Goal: Task Accomplishment & Management: Use online tool/utility

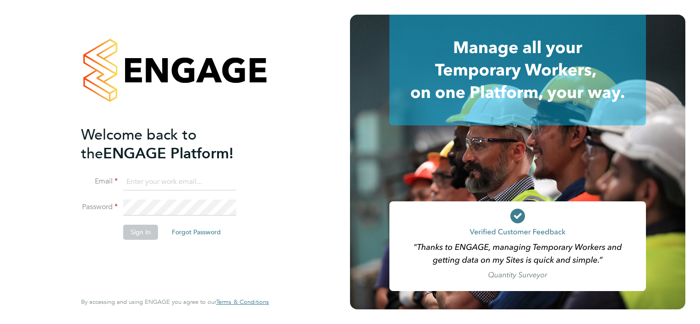
type input "abbie.ross@arcgroup.co.uk"
click at [129, 236] on button "Sign In" at bounding box center [140, 232] width 35 height 15
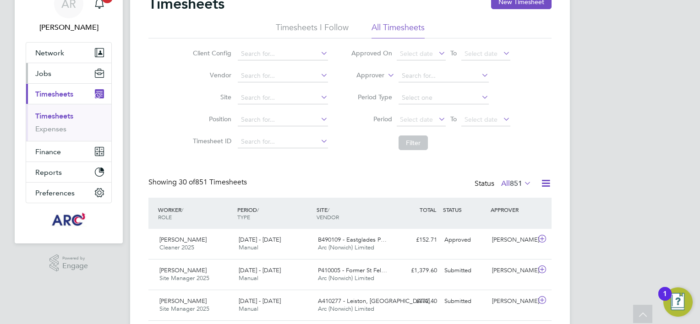
click at [44, 73] on span "Jobs" at bounding box center [43, 73] width 16 height 9
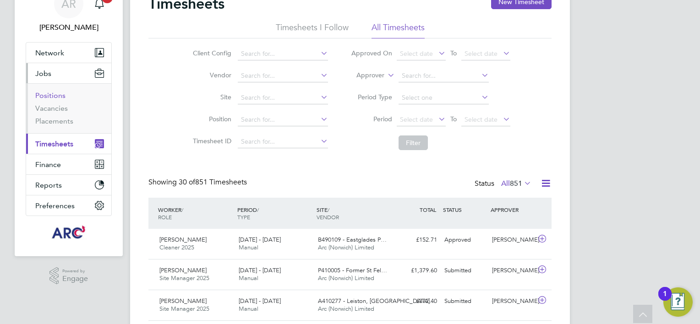
click at [52, 95] on link "Positions" at bounding box center [50, 95] width 30 height 9
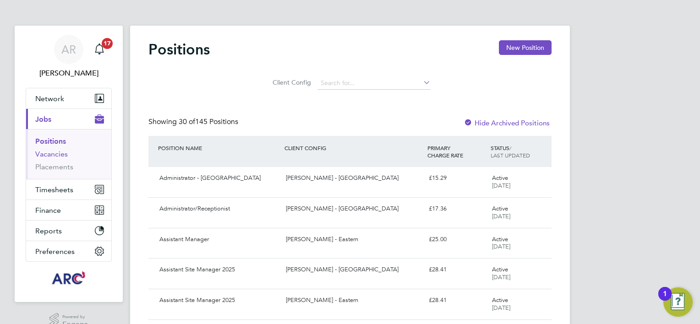
click at [60, 156] on link "Vacancies" at bounding box center [51, 154] width 33 height 9
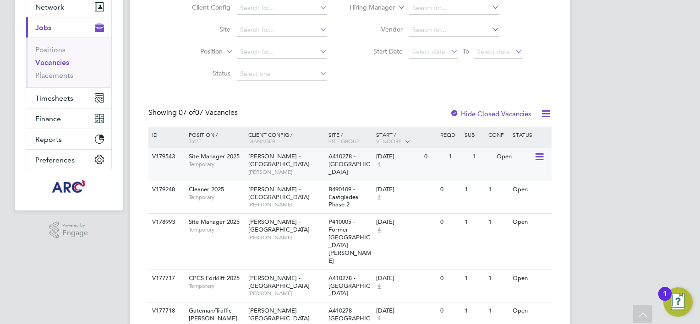
click at [530, 156] on div "Open" at bounding box center [514, 156] width 40 height 17
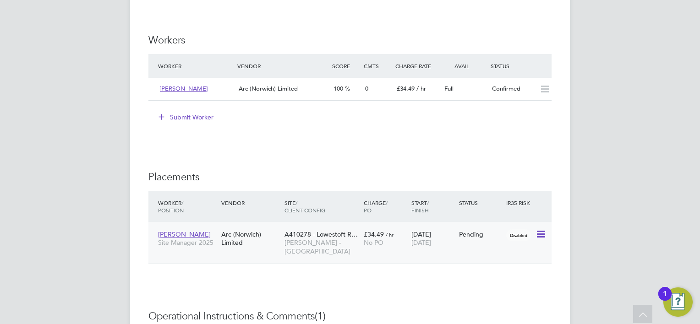
scroll to position [779, 0]
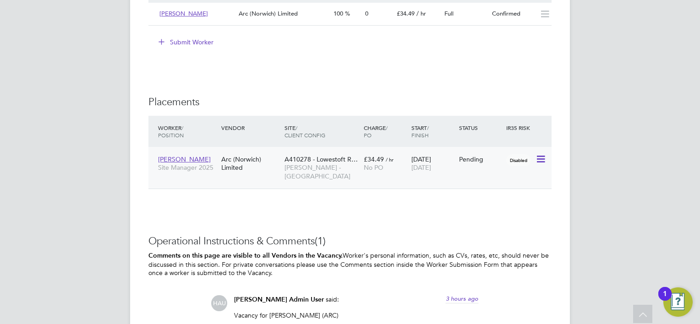
click at [537, 159] on icon at bounding box center [540, 159] width 9 height 11
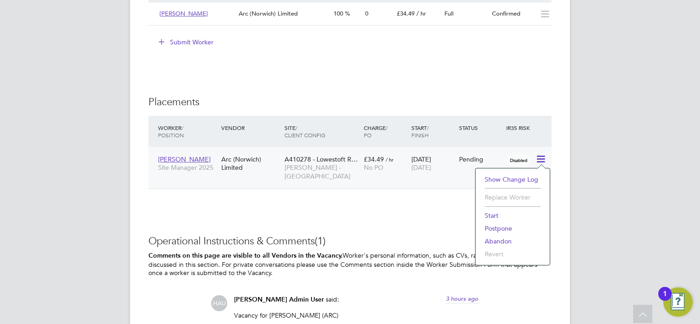
click at [497, 215] on li "Start" at bounding box center [512, 215] width 65 height 13
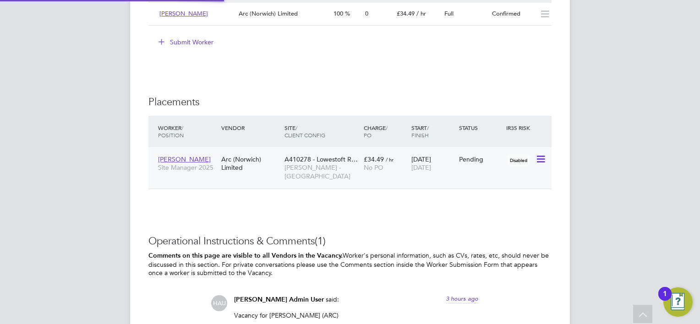
type input "[PERSON_NAME]"
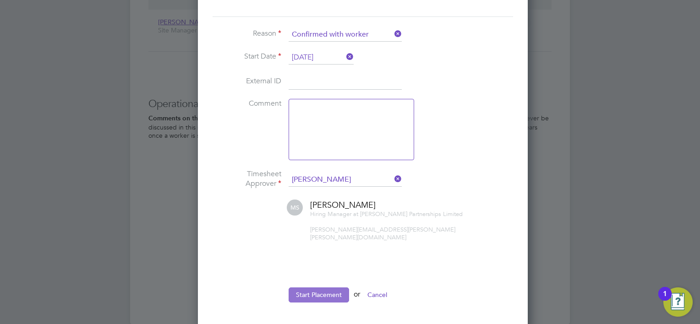
click at [326, 289] on button "Start Placement" at bounding box center [319, 295] width 60 height 15
